Goal: Information Seeking & Learning: Compare options

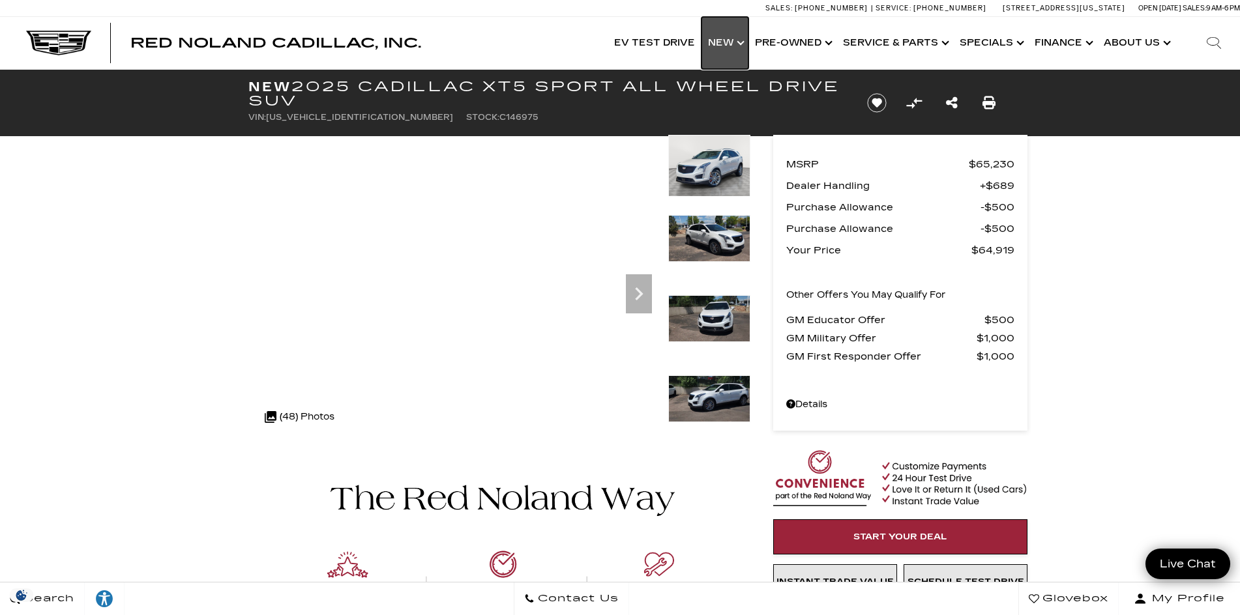
click at [732, 47] on link "Show New" at bounding box center [724, 43] width 47 height 52
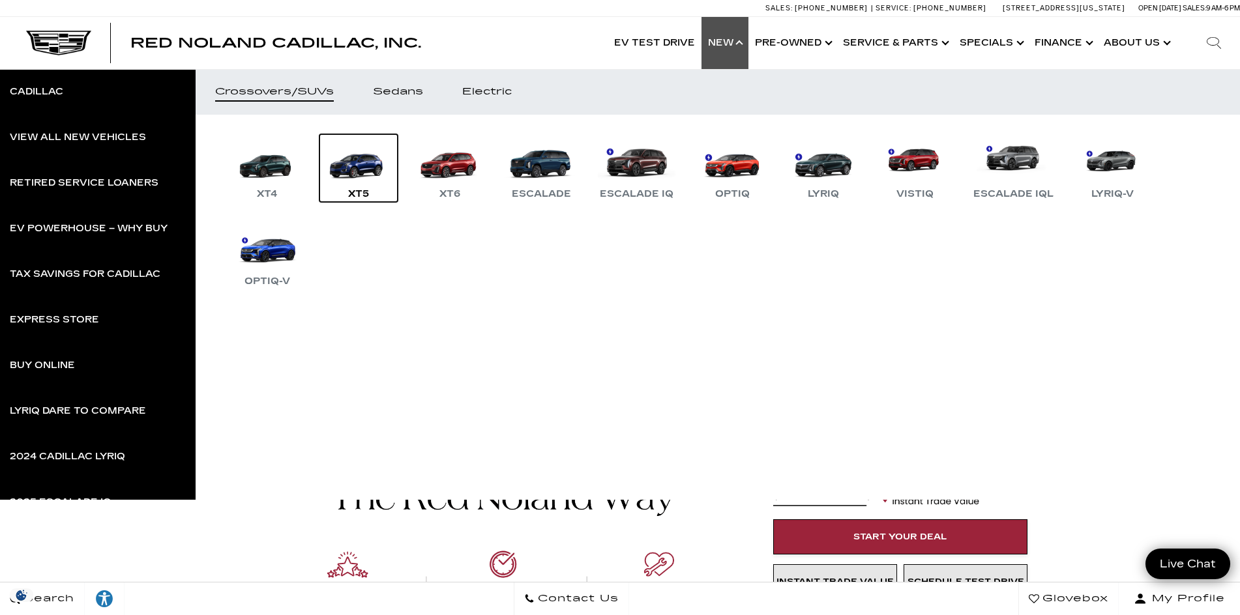
click at [356, 190] on div "XT5" at bounding box center [359, 194] width 34 height 16
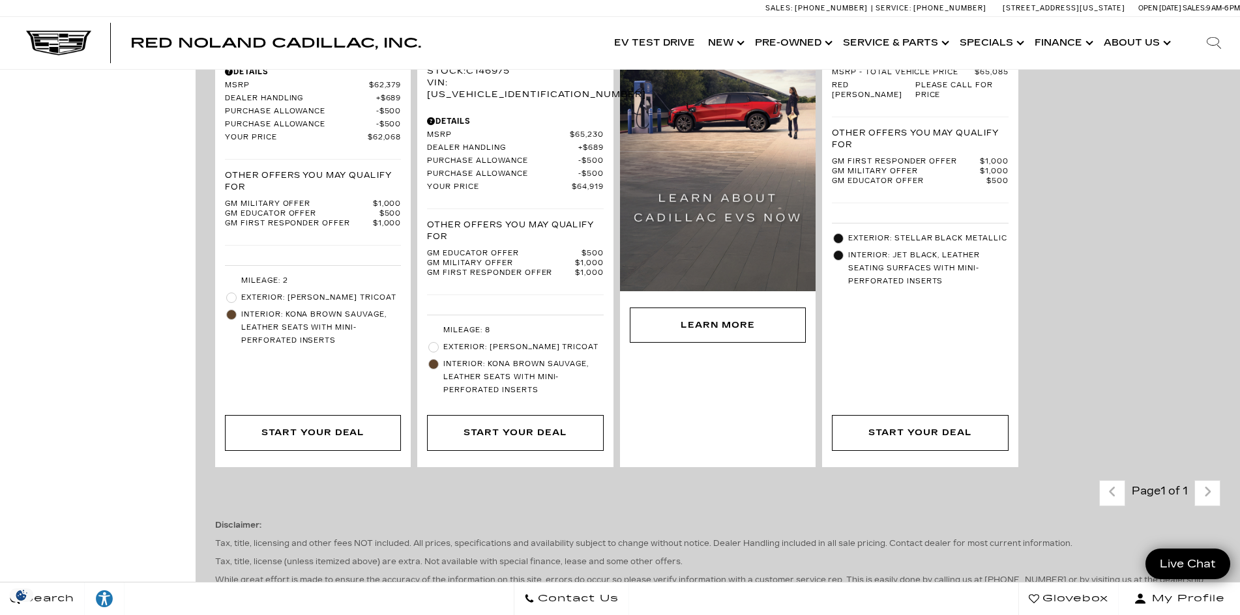
scroll to position [1239, 0]
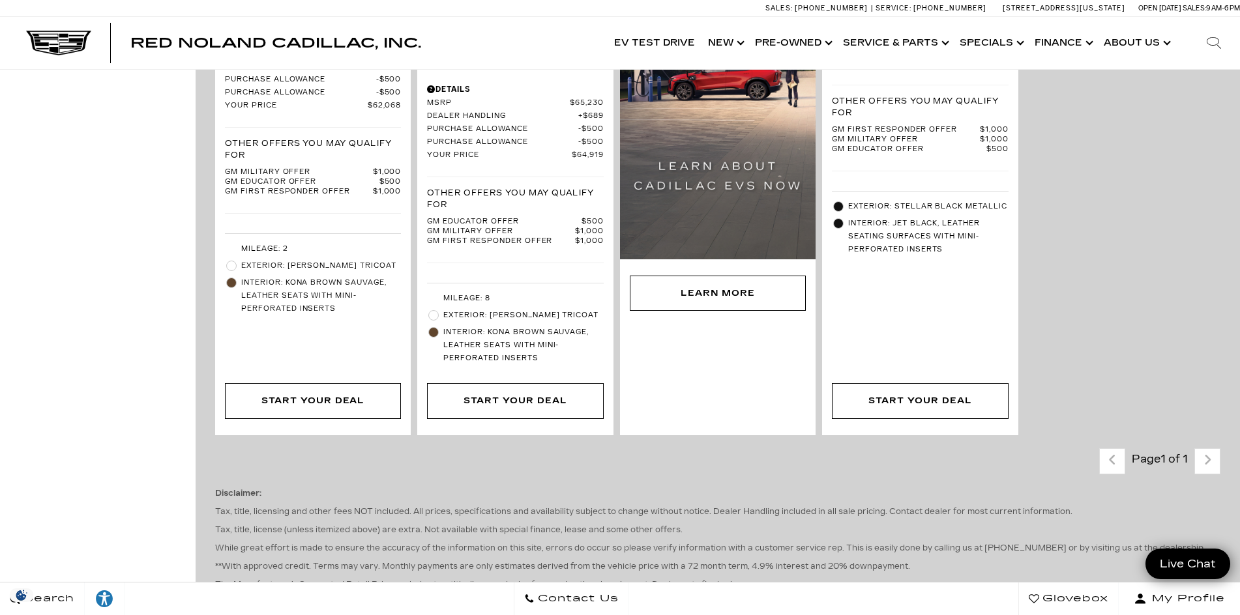
click at [1213, 449] on div "Last - Page Page 1 of 1 Next - Page" at bounding box center [1159, 462] width 121 height 26
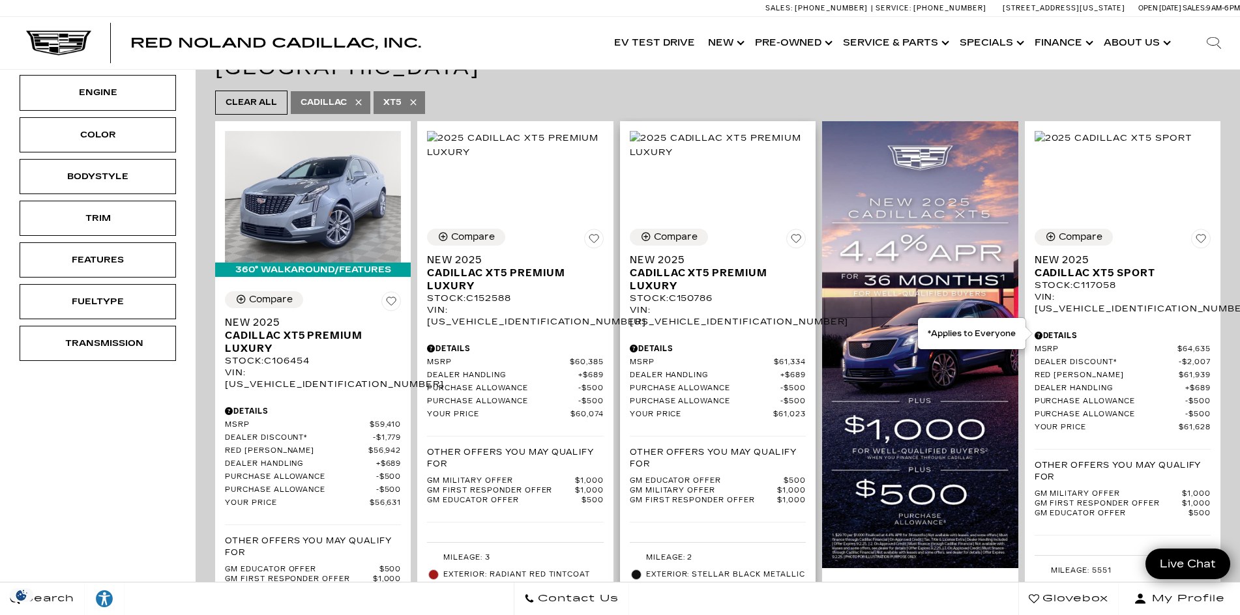
scroll to position [196, 0]
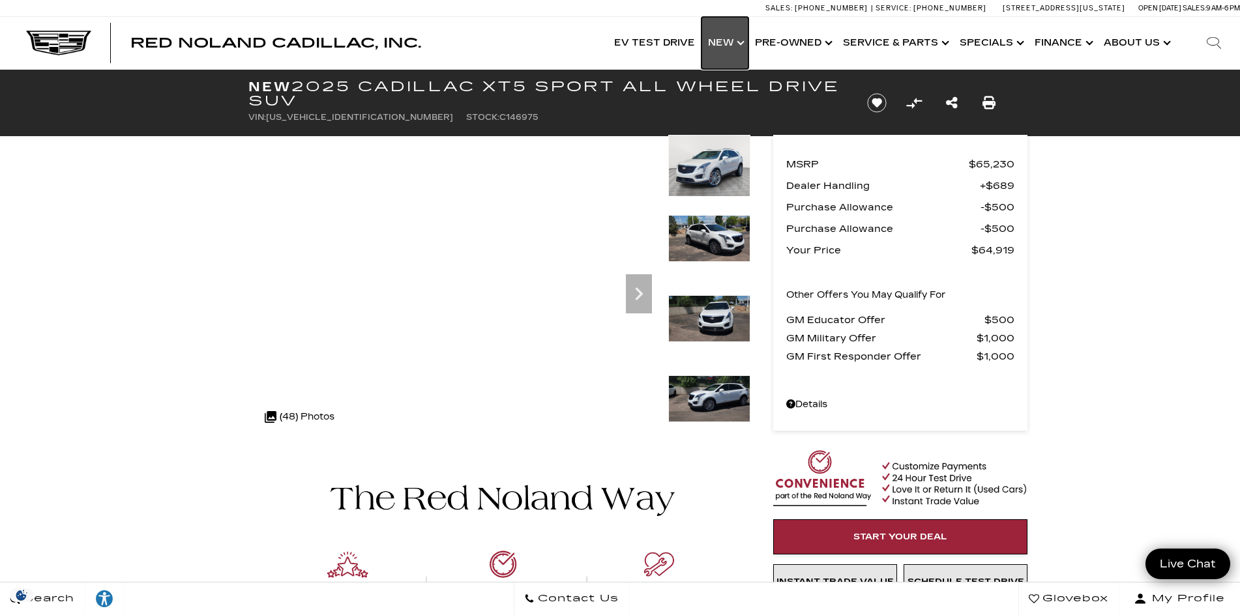
click at [742, 47] on link "Show New" at bounding box center [724, 43] width 47 height 52
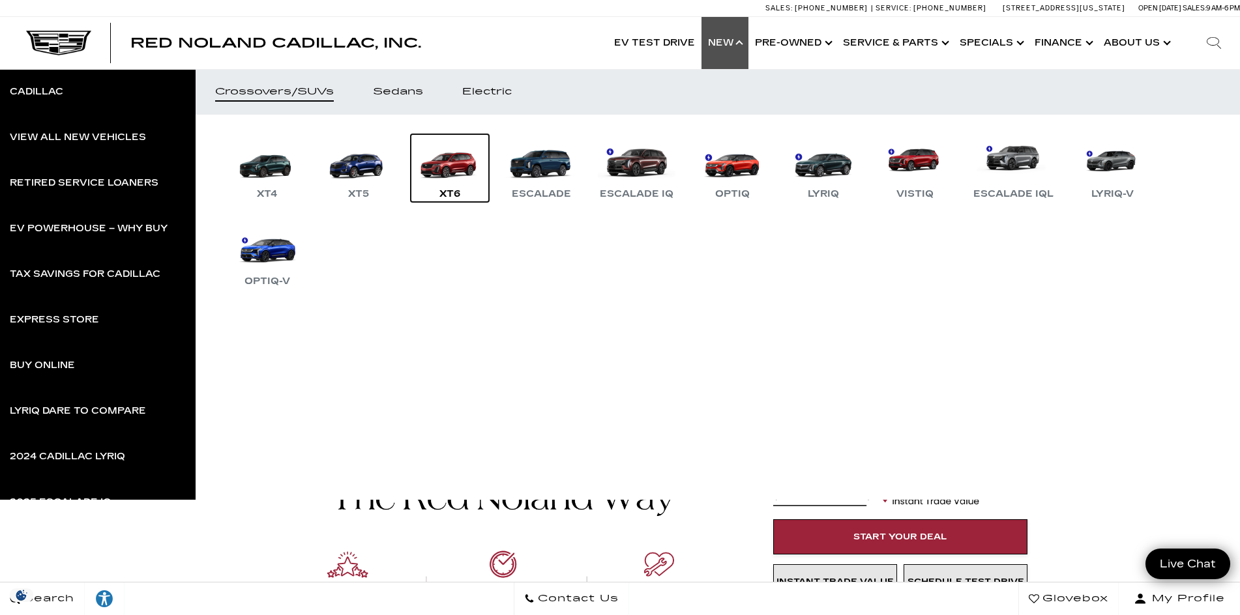
click at [447, 190] on div "XT6" at bounding box center [450, 194] width 34 height 16
